Goal: Check status

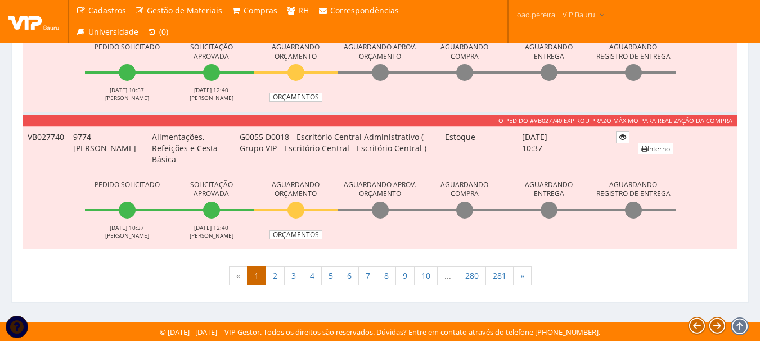
scroll to position [3998, 0]
click at [271, 273] on link "2" at bounding box center [274, 275] width 19 height 19
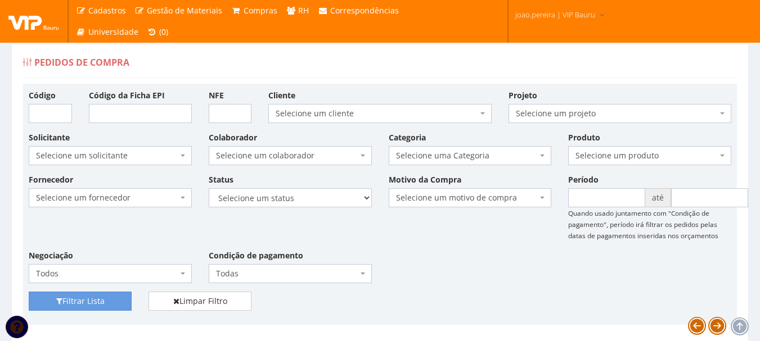
scroll to position [0, 0]
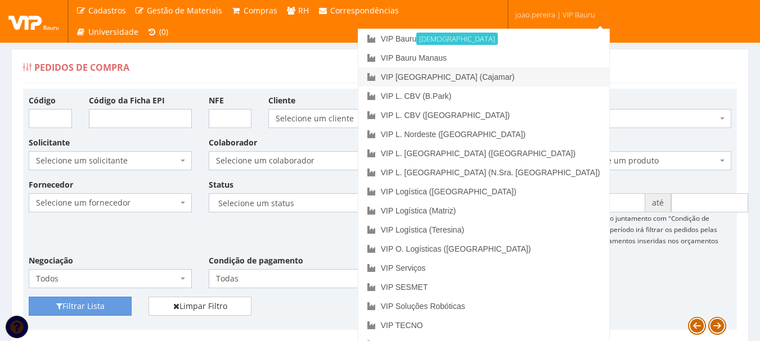
click at [539, 84] on link "VIP [GEOGRAPHIC_DATA] (Cajamar)" at bounding box center [483, 76] width 251 height 19
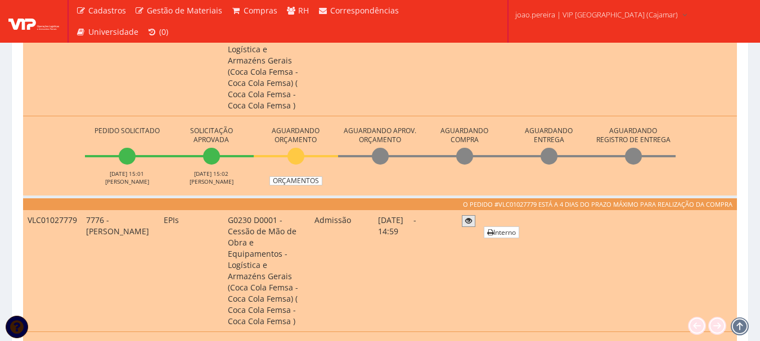
scroll to position [281, 0]
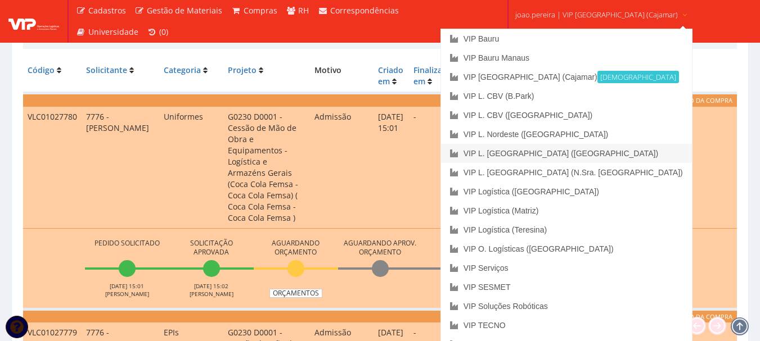
click at [572, 152] on link "VIP L. [GEOGRAPHIC_DATA] ([GEOGRAPHIC_DATA])" at bounding box center [566, 153] width 251 height 19
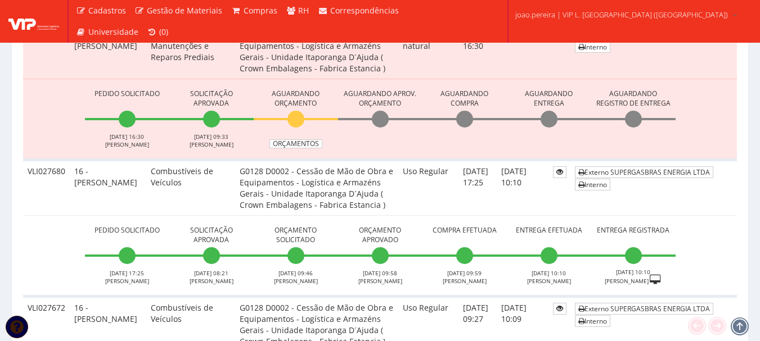
scroll to position [1124, 0]
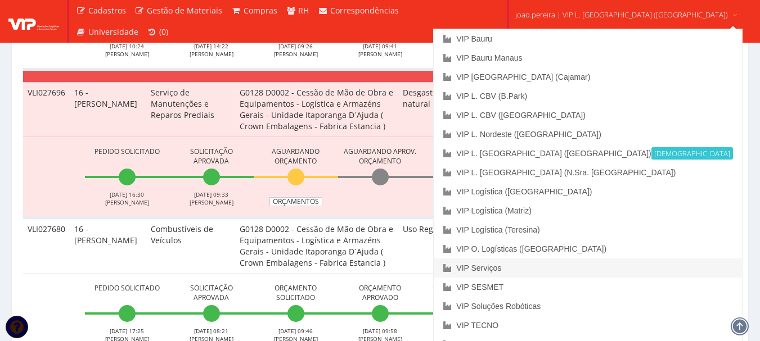
click at [552, 269] on link "VIP Serviços" at bounding box center [587, 268] width 308 height 19
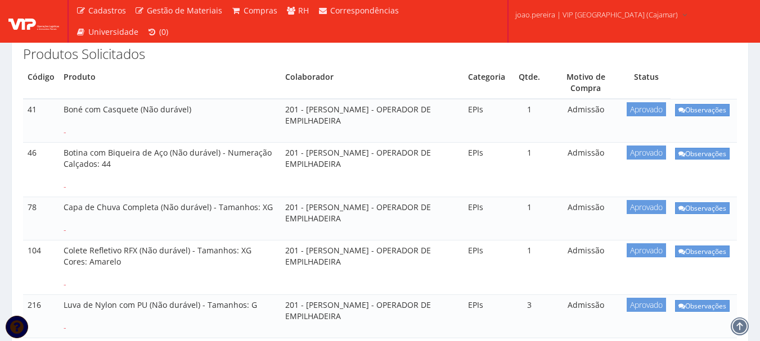
scroll to position [169, 0]
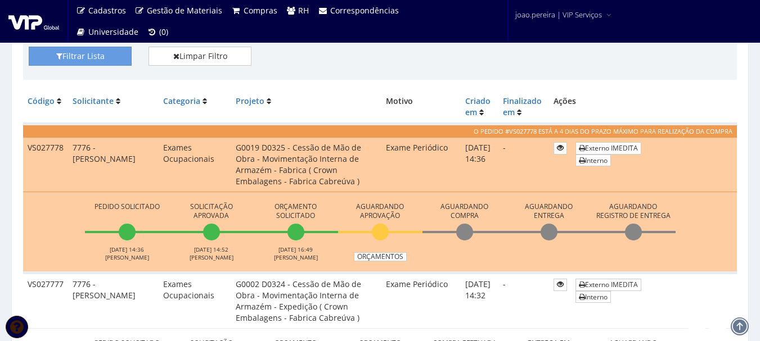
scroll to position [225, 0]
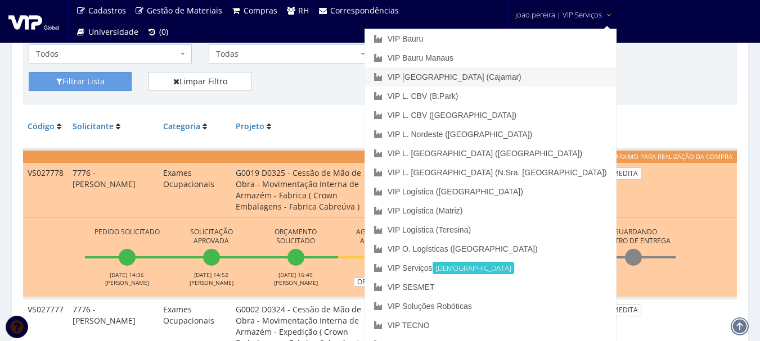
click at [547, 71] on link "VIP [GEOGRAPHIC_DATA] (Cajamar)" at bounding box center [490, 76] width 251 height 19
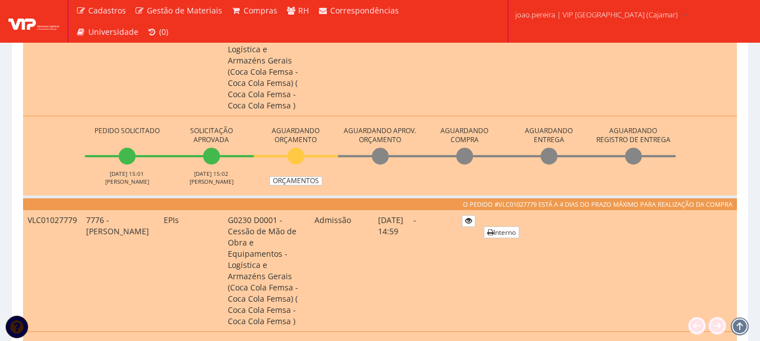
scroll to position [506, 0]
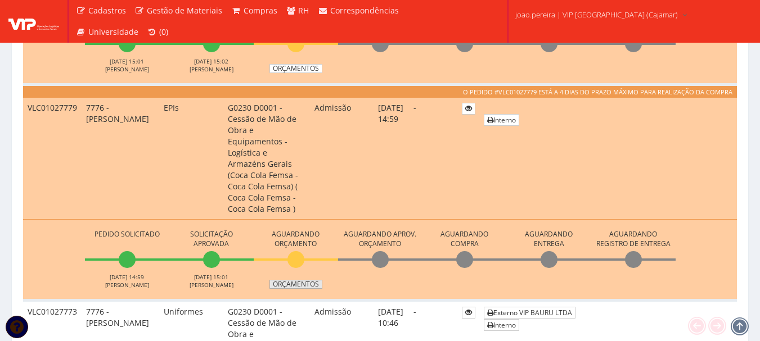
click at [306, 280] on link "Orçamentos" at bounding box center [295, 284] width 53 height 9
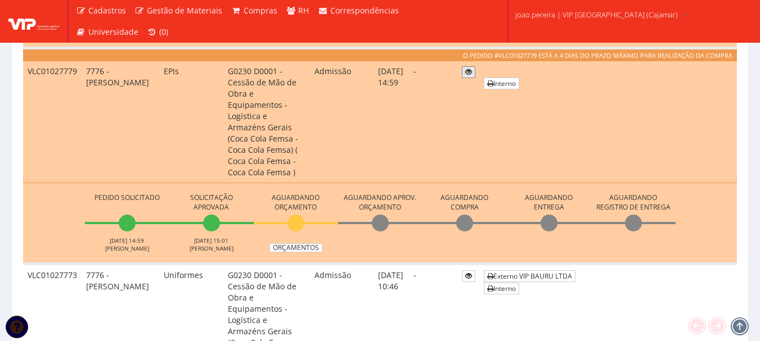
scroll to position [562, 0]
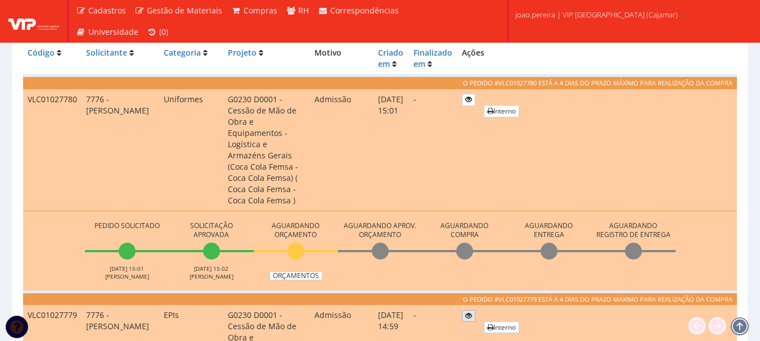
scroll to position [281, 0]
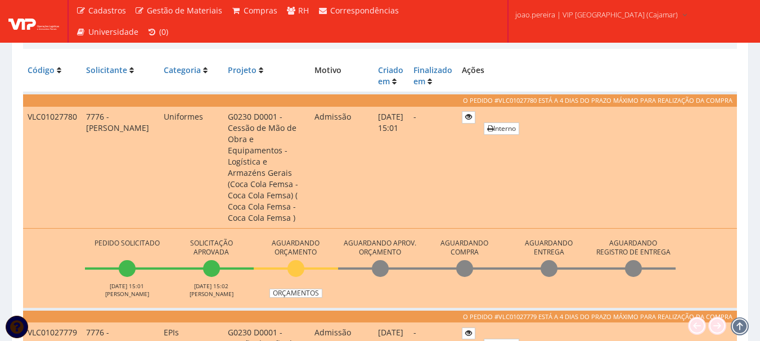
click at [609, 66] on th "Ações" at bounding box center [596, 76] width 279 height 33
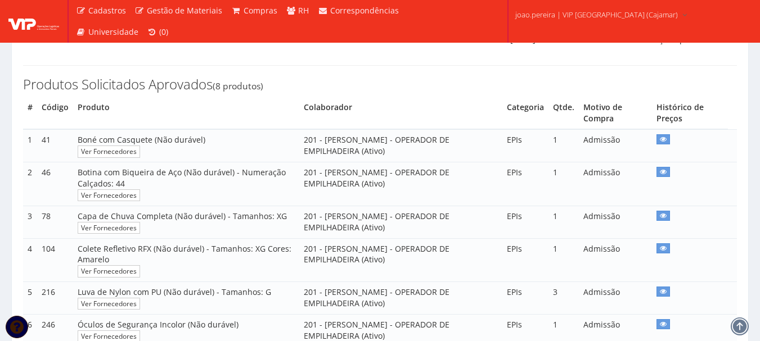
scroll to position [112, 0]
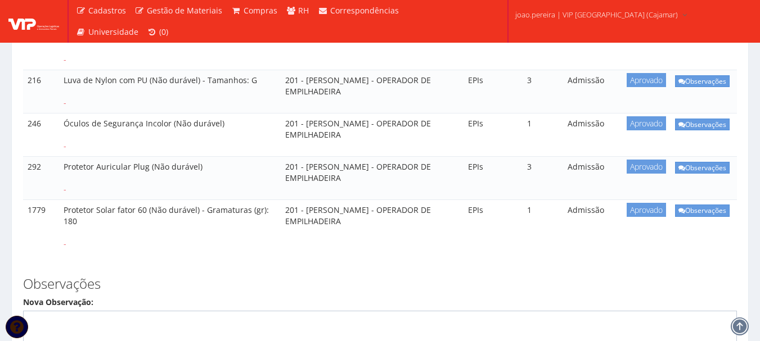
scroll to position [506, 0]
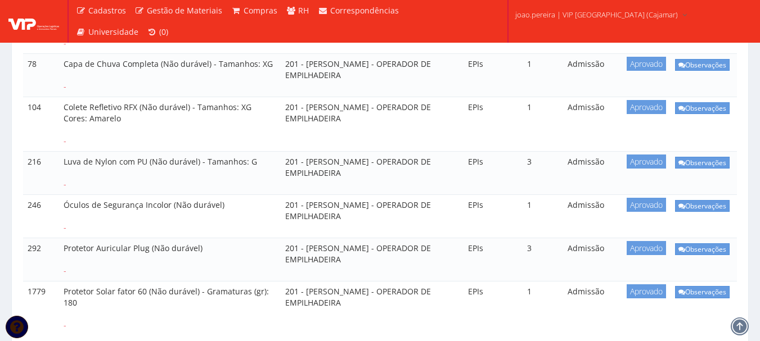
scroll to position [312, 0]
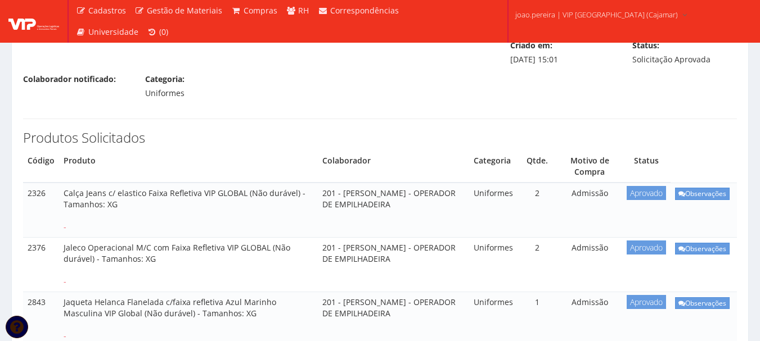
scroll to position [169, 0]
